Goal: Check status

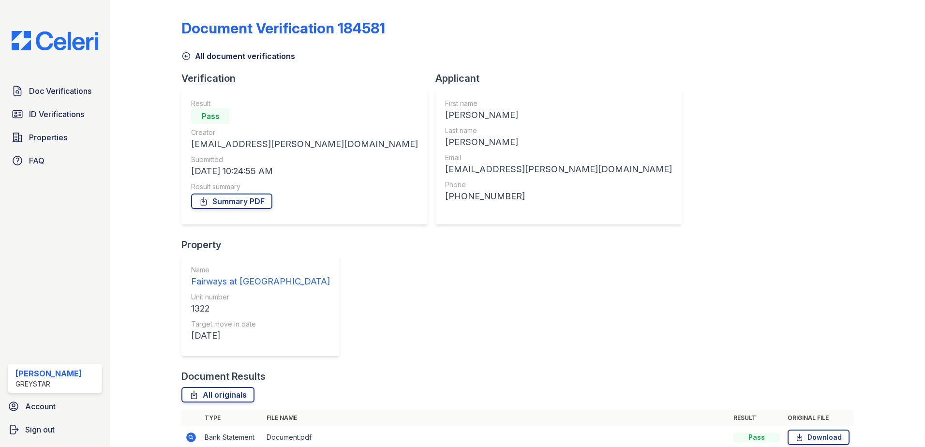
scroll to position [22, 0]
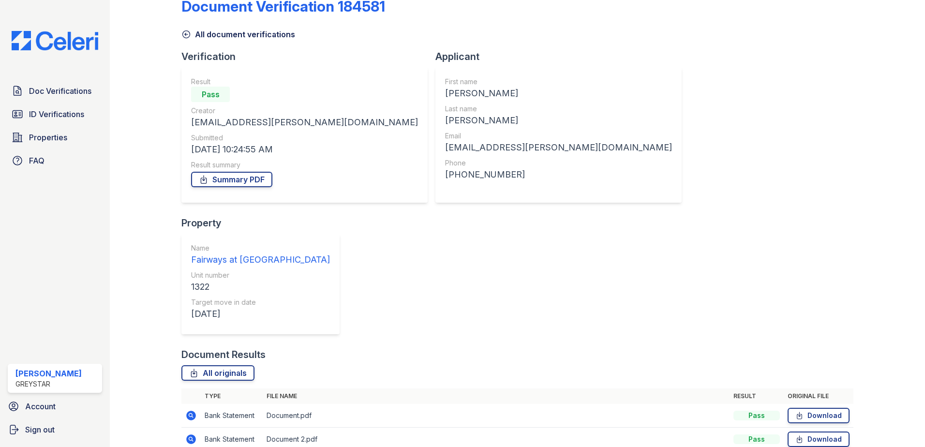
click at [193, 411] on icon at bounding box center [191, 416] width 10 height 10
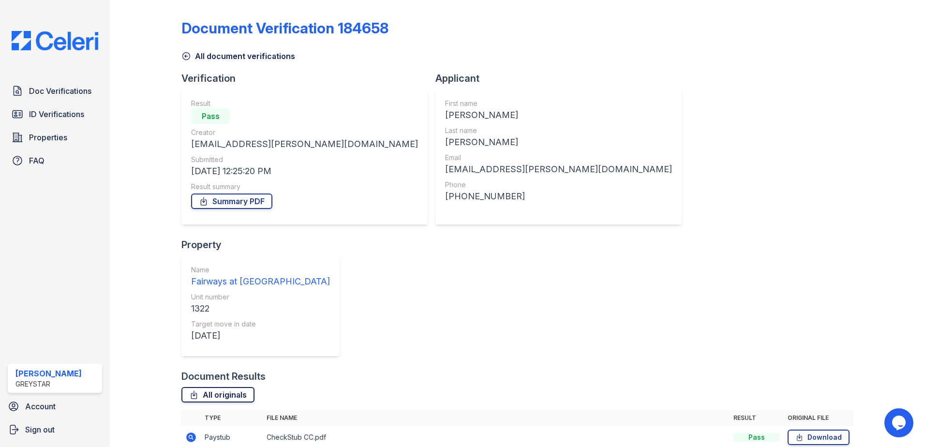
click at [219, 387] on link "All originals" at bounding box center [218, 394] width 73 height 15
